Goal: Task Accomplishment & Management: Use online tool/utility

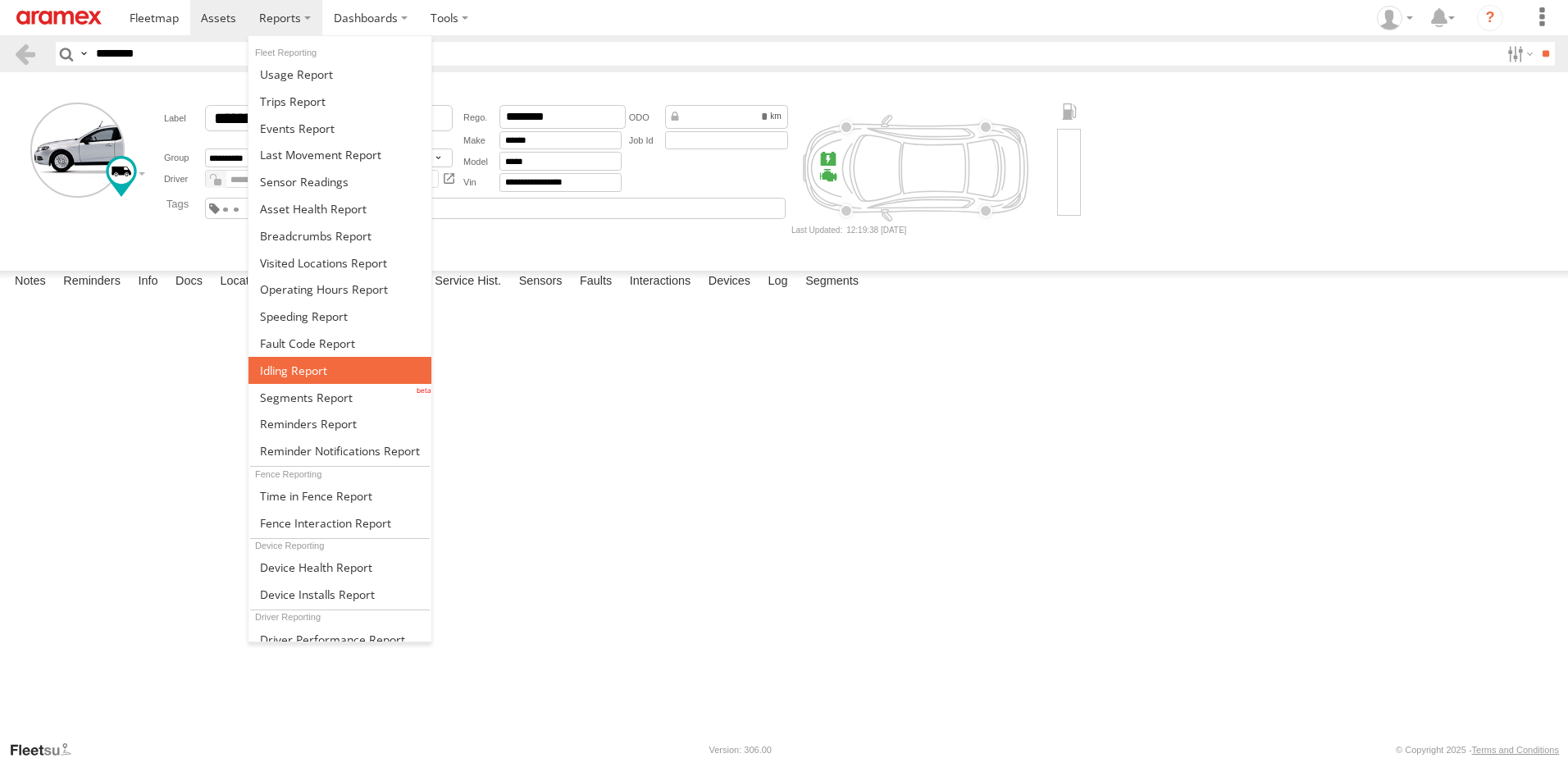
click at [293, 381] on link at bounding box center [339, 370] width 183 height 27
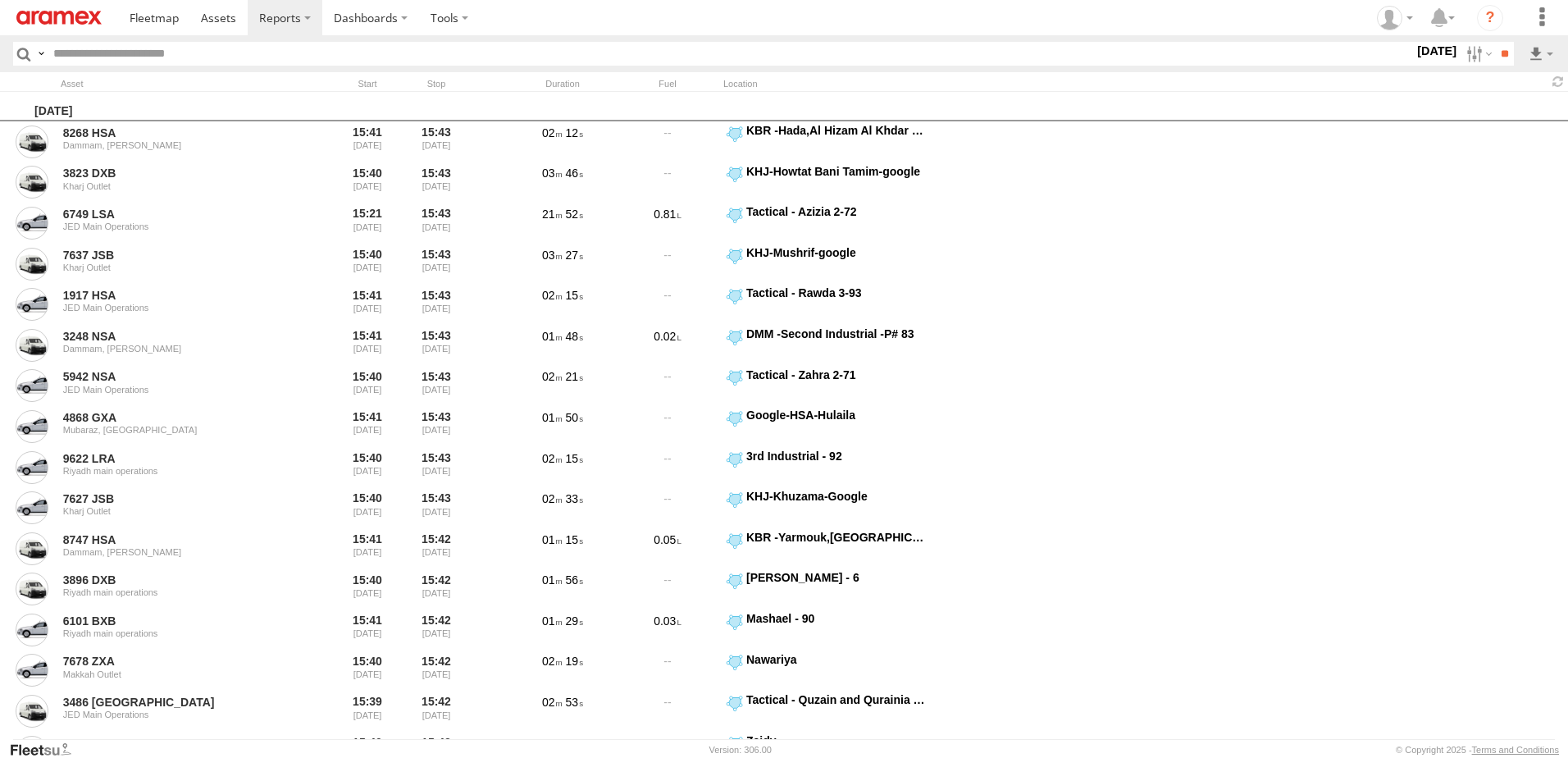
click at [1414, 54] on label "1 Sep 25" at bounding box center [1436, 51] width 46 height 18
click at [0, 0] on label at bounding box center [0, 0] width 0 height 0
click at [0, 0] on span "> 10min" at bounding box center [0, 0] width 0 height 0
click at [0, 0] on span "RUH - [GEOGRAPHIC_DATA]" at bounding box center [0, 0] width 0 height 0
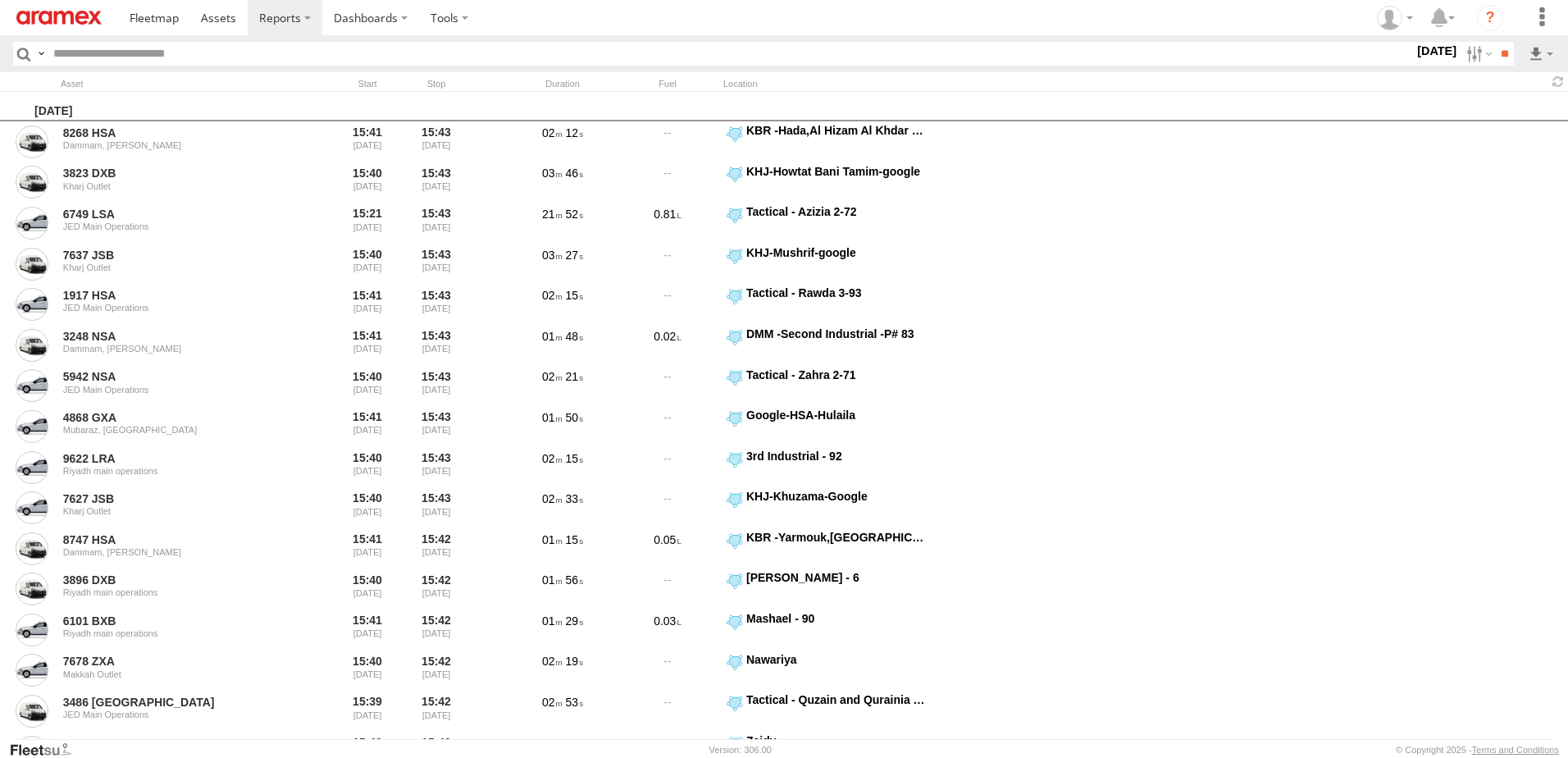
drag, startPoint x: 90, startPoint y: 669, endPoint x: 92, endPoint y: 649, distance: 20.1
click at [0, 0] on span "RUH LH" at bounding box center [0, 0] width 0 height 0
click at [0, 0] on span "Defleeted Vehicles RUH" at bounding box center [0, 0] width 0 height 0
click at [1499, 54] on input "**" at bounding box center [1505, 54] width 19 height 24
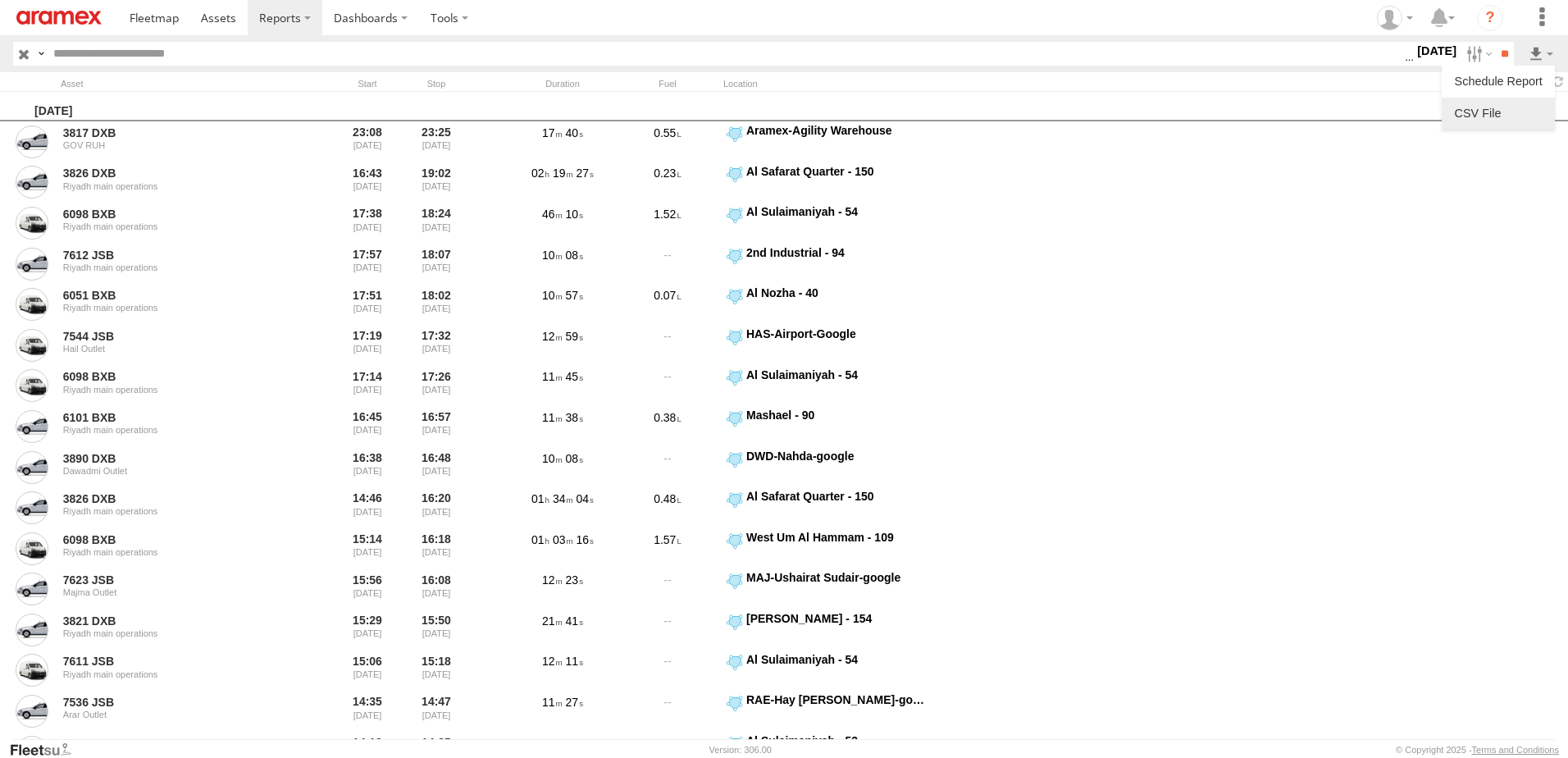
click at [1524, 104] on link at bounding box center [1499, 113] width 100 height 25
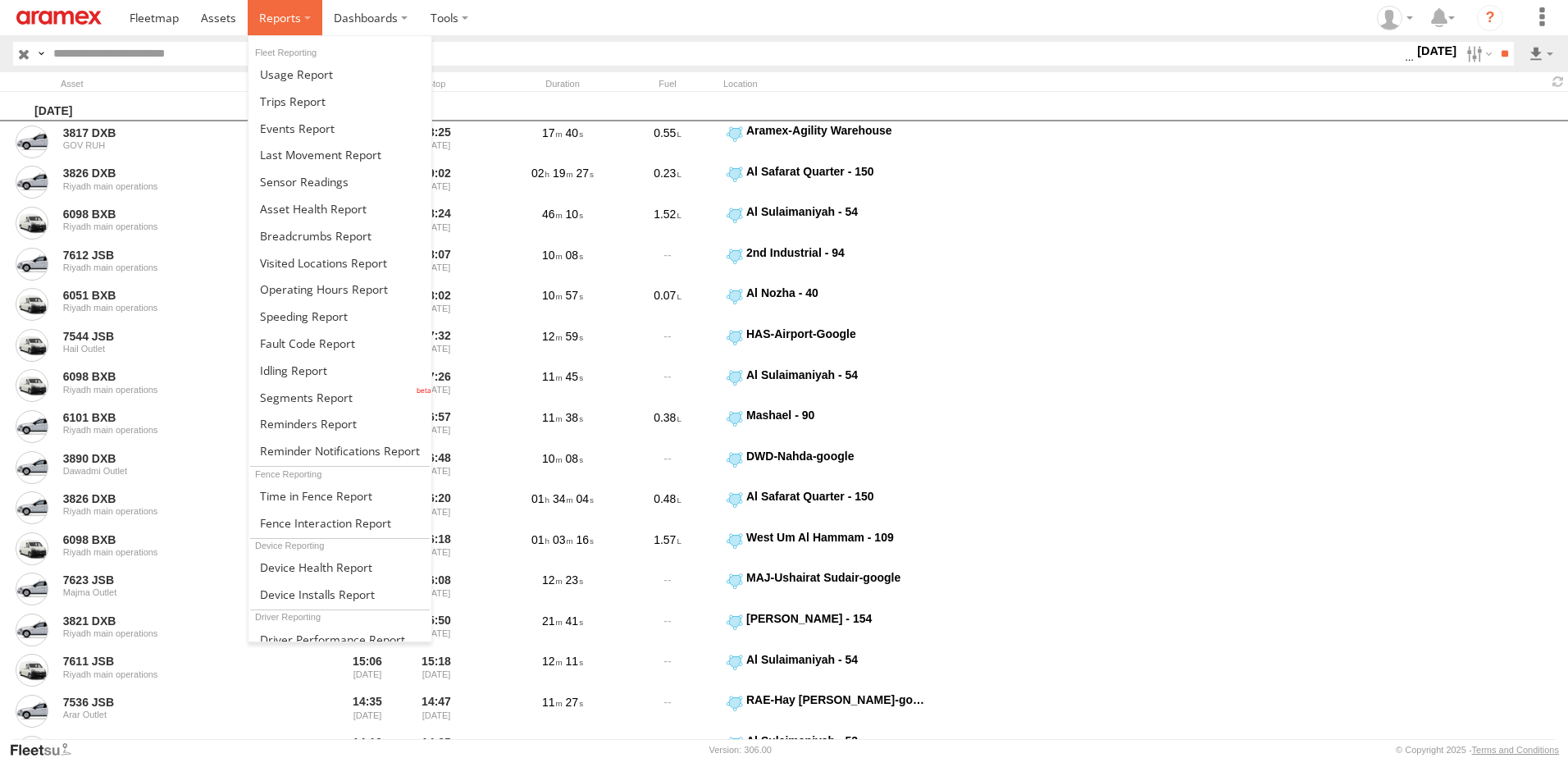
click at [291, 14] on span at bounding box center [281, 18] width 42 height 16
click at [325, 404] on span at bounding box center [306, 397] width 93 height 16
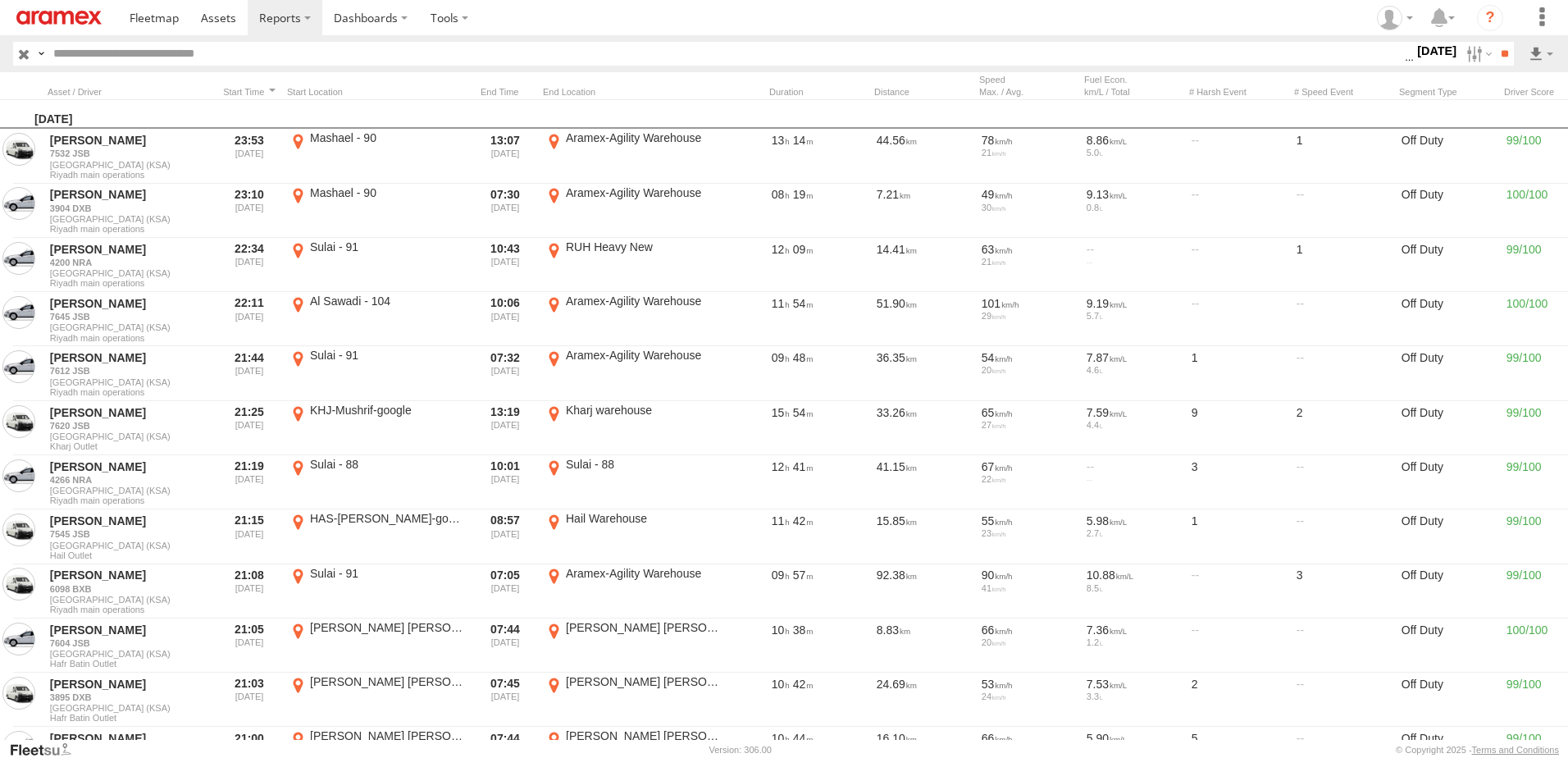
drag, startPoint x: 0, startPoint y: 0, endPoint x: 1432, endPoint y: 58, distance: 1433.2
click at [1430, 57] on label "31 Aug 25" at bounding box center [1436, 51] width 46 height 18
click at [1500, 59] on input "**" at bounding box center [1505, 54] width 19 height 24
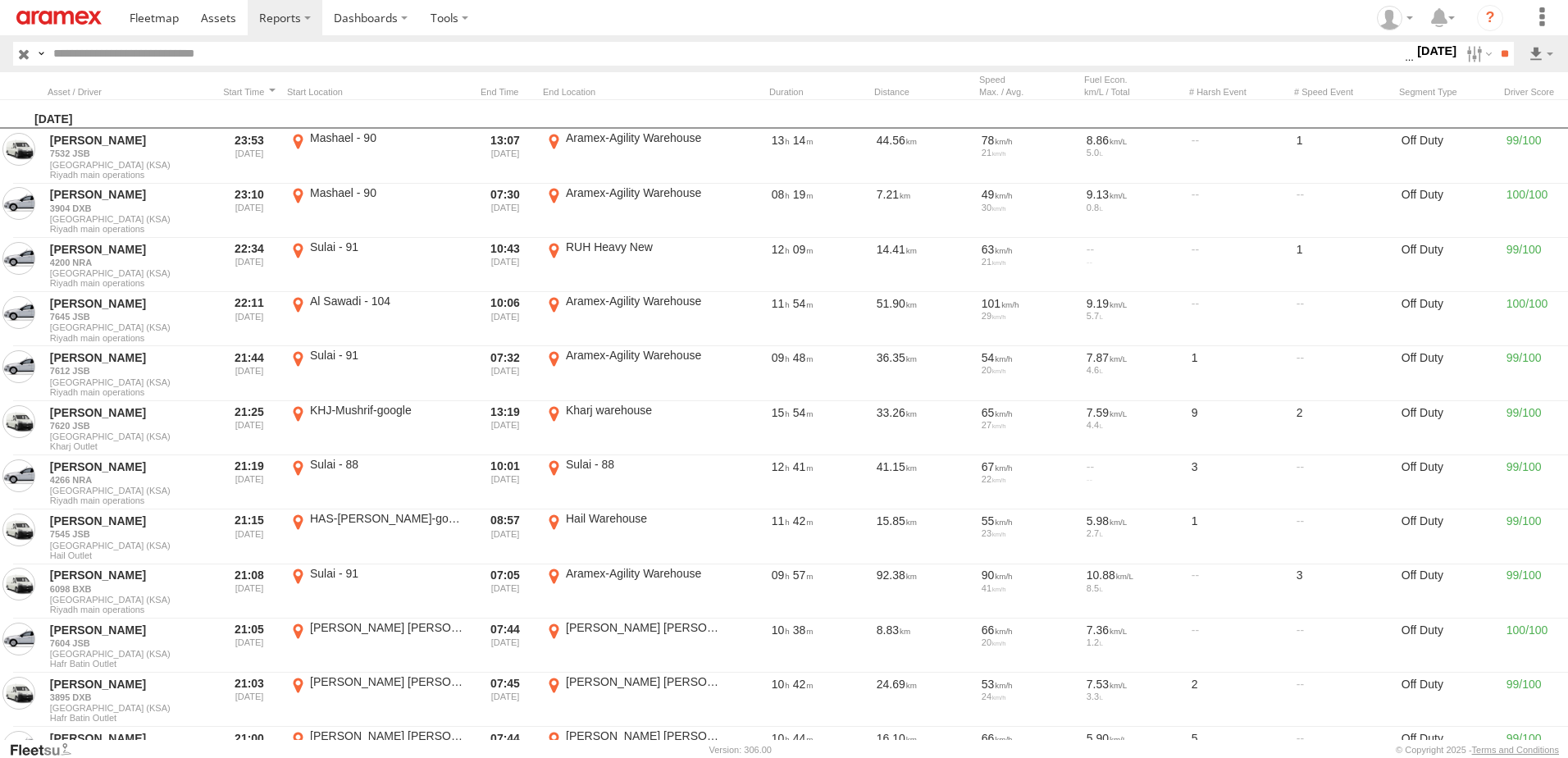
click at [1521, 57] on div "Search Query Asset ID Asset Label Registration Manufacturer Model VIN Job ID" at bounding box center [784, 54] width 1542 height 24
click at [1555, 48] on header "Search Query Asset ID Asset Label Registration Manufacturer Model VIN Job ID" at bounding box center [784, 54] width 1568 height 37
click at [1521, 113] on link at bounding box center [1499, 113] width 100 height 25
